Goal: Task Accomplishment & Management: Use online tool/utility

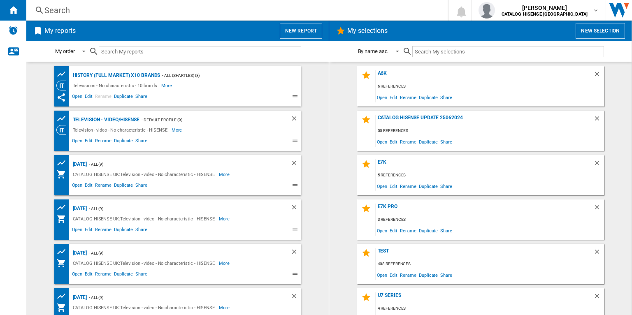
click at [306, 31] on button "New report" at bounding box center [301, 31] width 42 height 16
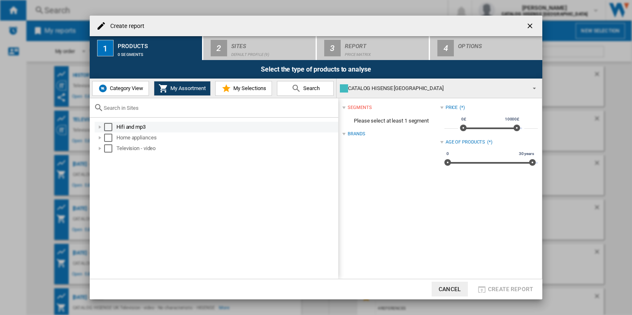
click at [108, 127] on div "Select" at bounding box center [108, 127] width 8 height 8
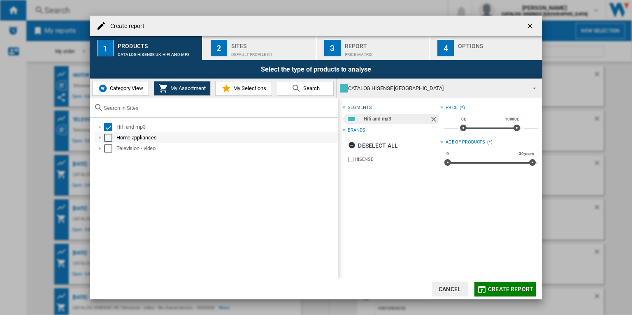
click at [108, 136] on div "Select" at bounding box center [108, 138] width 8 height 8
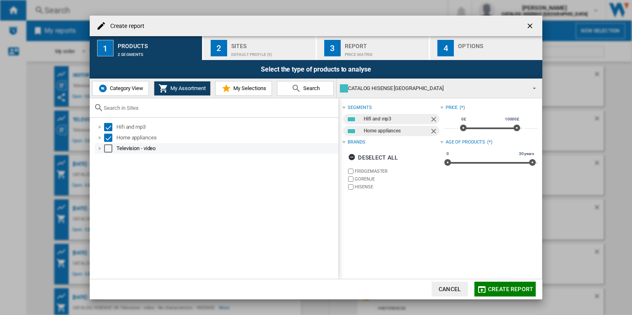
click at [107, 149] on div "Select" at bounding box center [108, 148] width 8 height 8
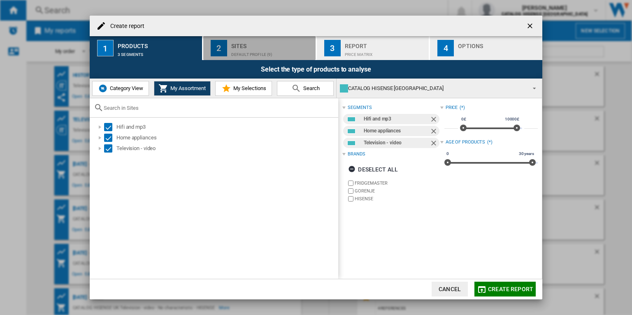
click at [262, 46] on div "Sites" at bounding box center [271, 43] width 81 height 9
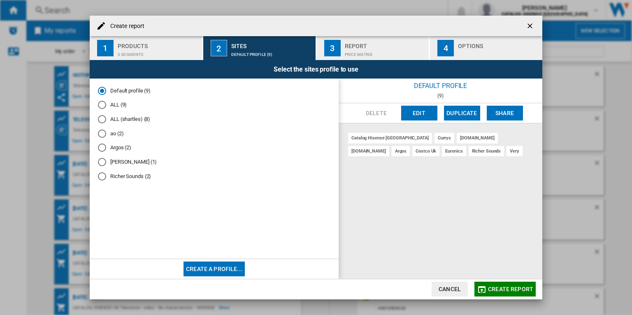
click at [499, 286] on span "Create report" at bounding box center [510, 289] width 45 height 7
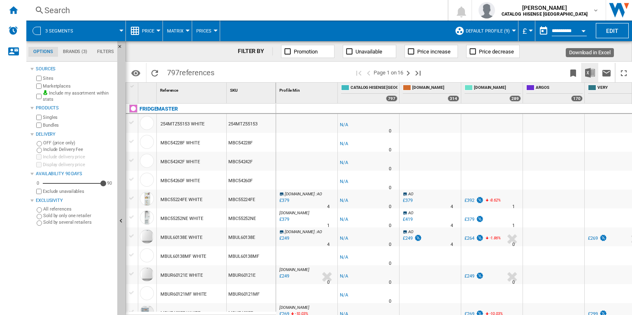
click at [589, 72] on img "Download in Excel" at bounding box center [590, 73] width 10 height 10
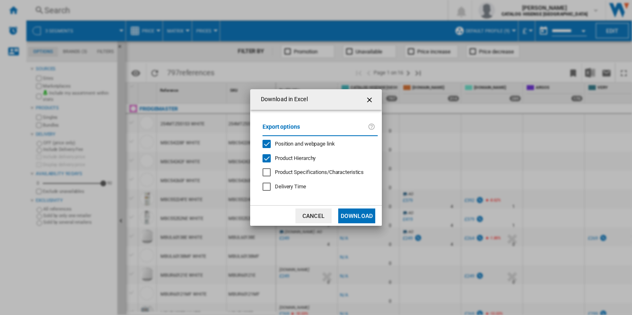
click at [323, 143] on span "Position and webpage link" at bounding box center [305, 144] width 60 height 6
click at [367, 222] on button "Download" at bounding box center [356, 216] width 37 height 15
